Goal: Transaction & Acquisition: Purchase product/service

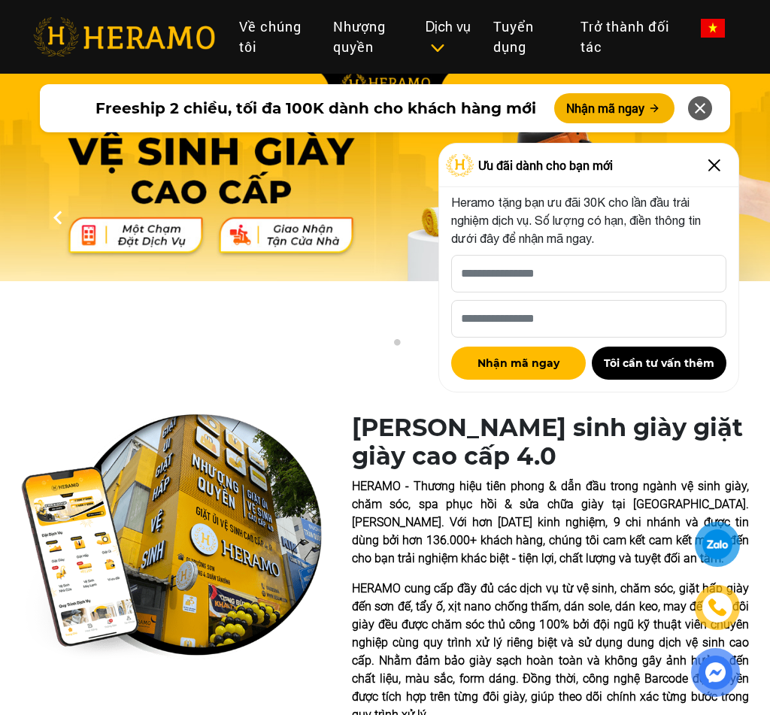
click at [700, 16] on link at bounding box center [713, 27] width 48 height 33
click at [716, 30] on img at bounding box center [713, 28] width 24 height 19
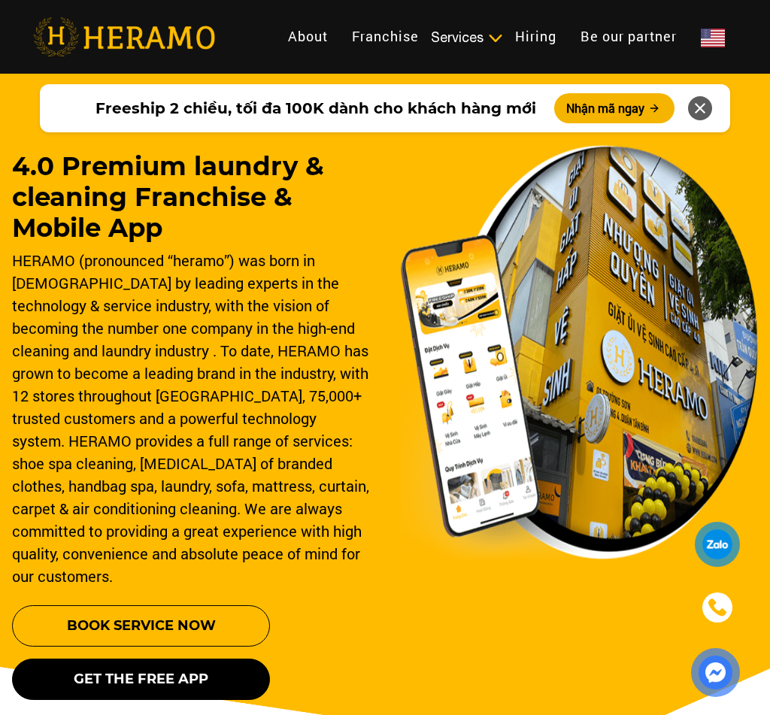
click at [715, 31] on img at bounding box center [713, 38] width 24 height 19
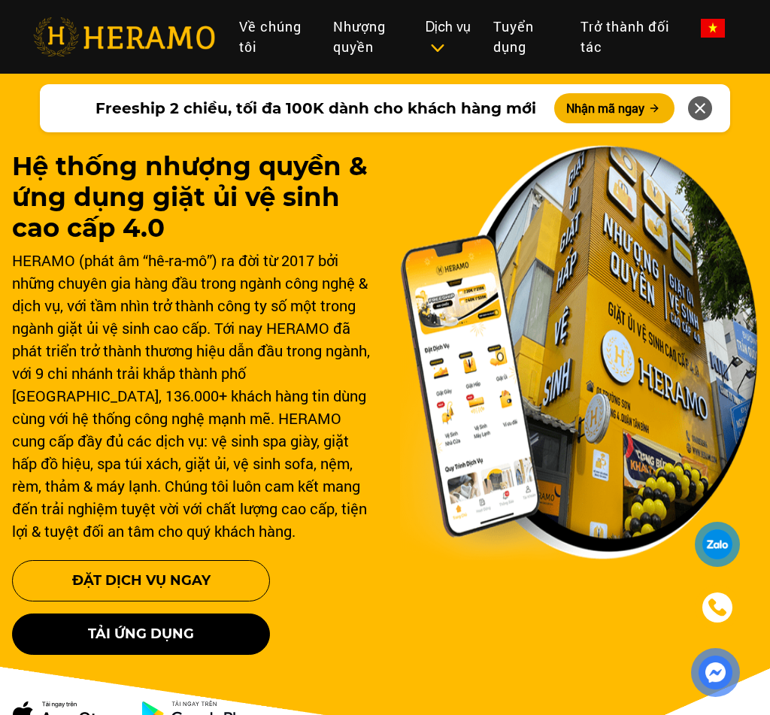
click at [716, 36] on img at bounding box center [713, 28] width 24 height 19
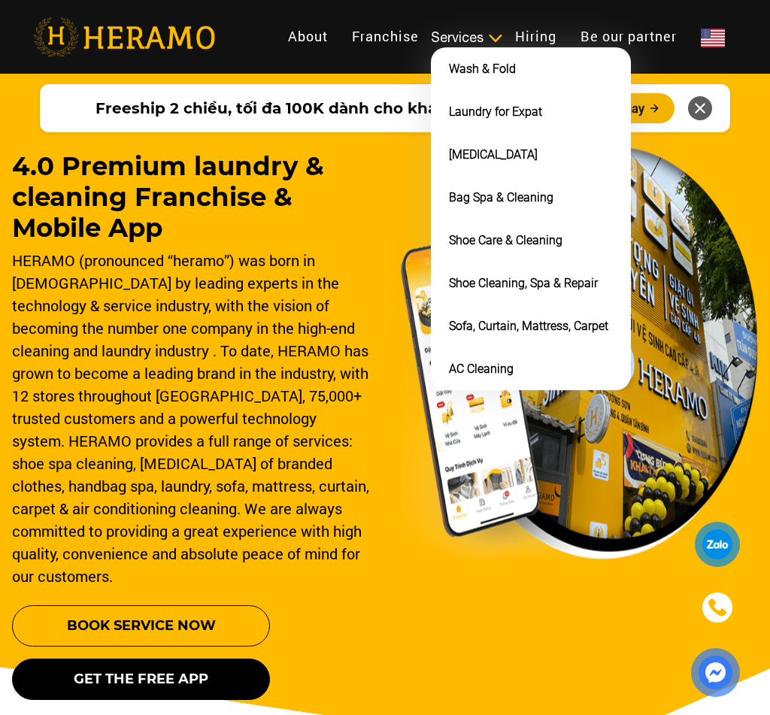
click at [483, 34] on div "Services" at bounding box center [467, 37] width 72 height 20
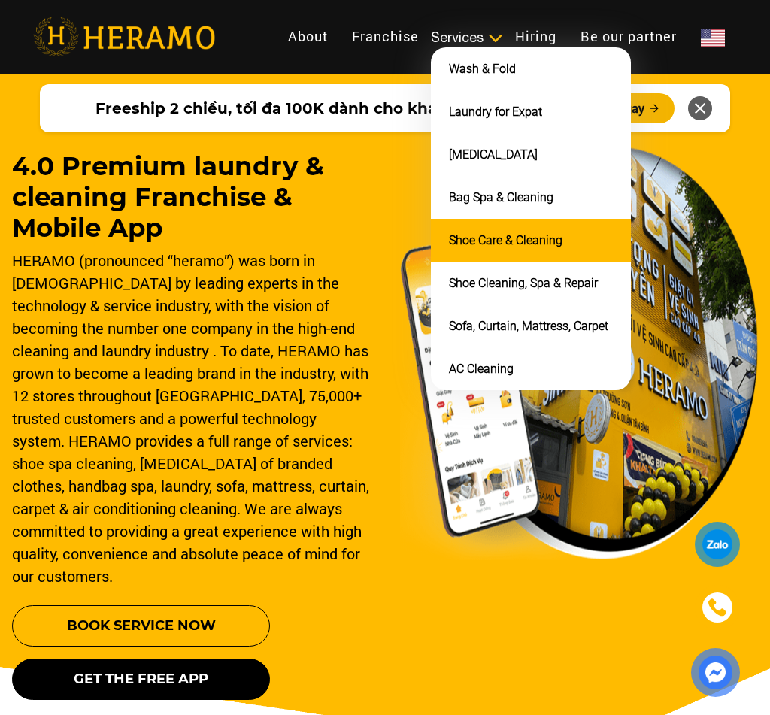
click at [514, 233] on link "Shoe Care & Cleaning" at bounding box center [506, 240] width 114 height 14
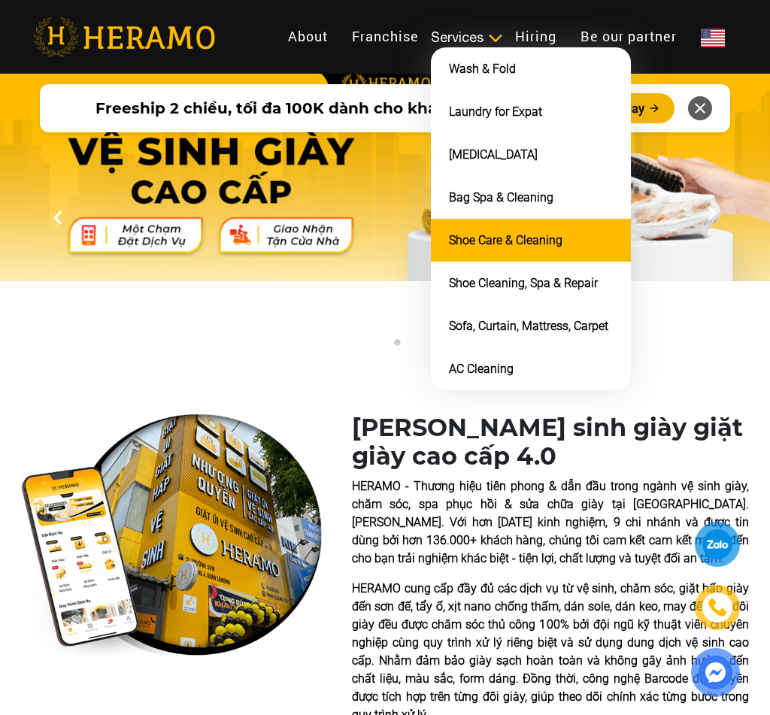
click at [514, 241] on link "Shoe Care & Cleaning" at bounding box center [506, 240] width 114 height 14
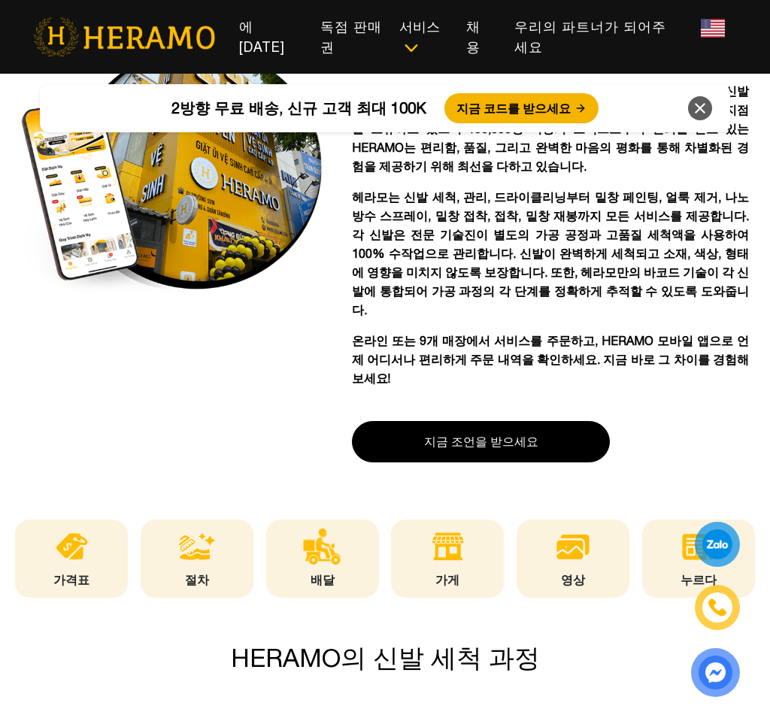
scroll to position [343, 0]
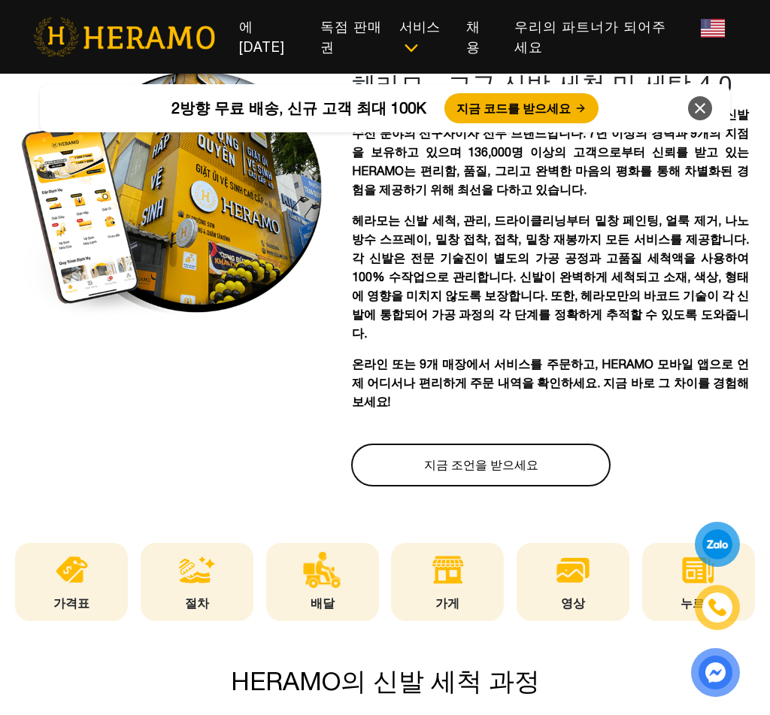
click at [508, 445] on button "지금 조언을 받으세요" at bounding box center [481, 465] width 258 height 41
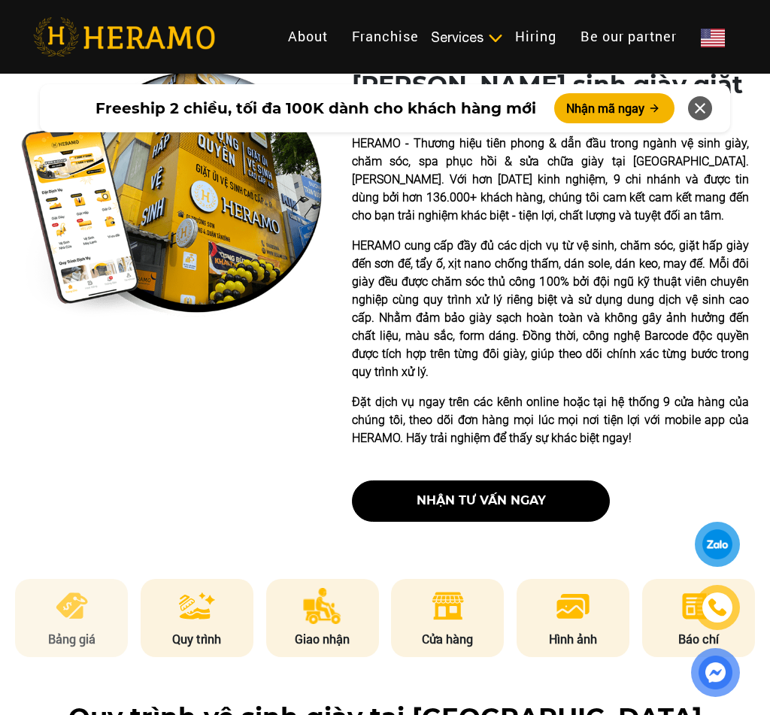
click at [86, 630] on p "Bảng giá" at bounding box center [71, 639] width 113 height 18
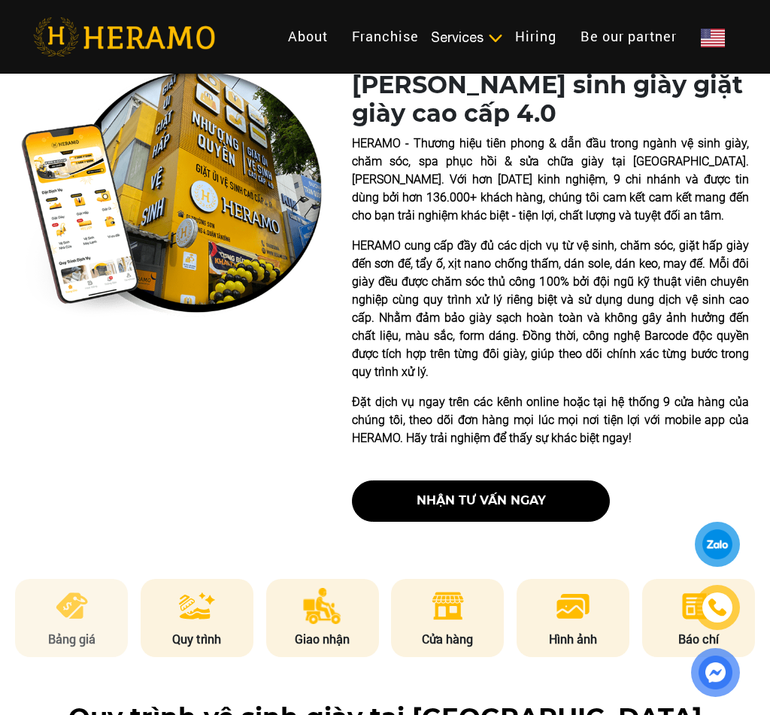
scroll to position [2045, 0]
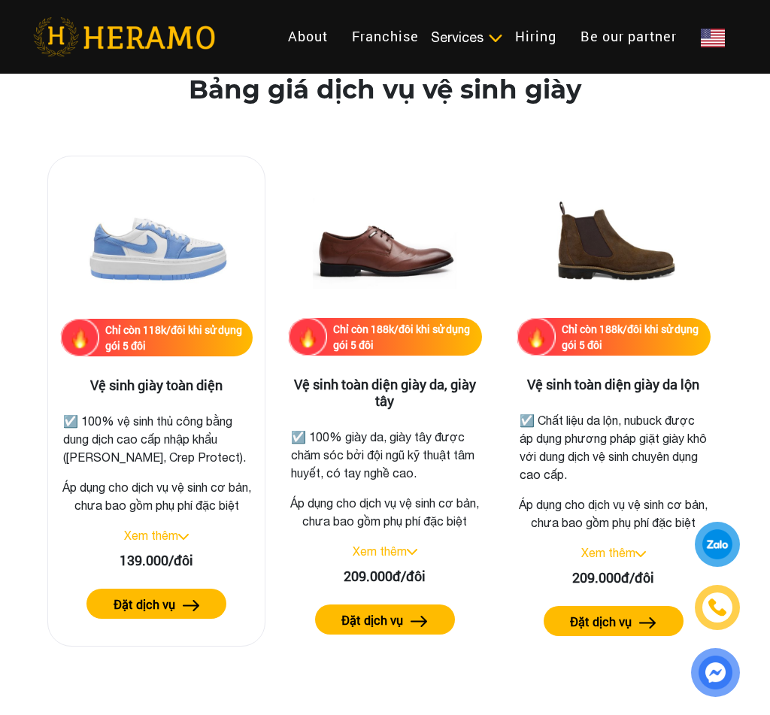
scroll to position [2050, 0]
